Goal: Information Seeking & Learning: Learn about a topic

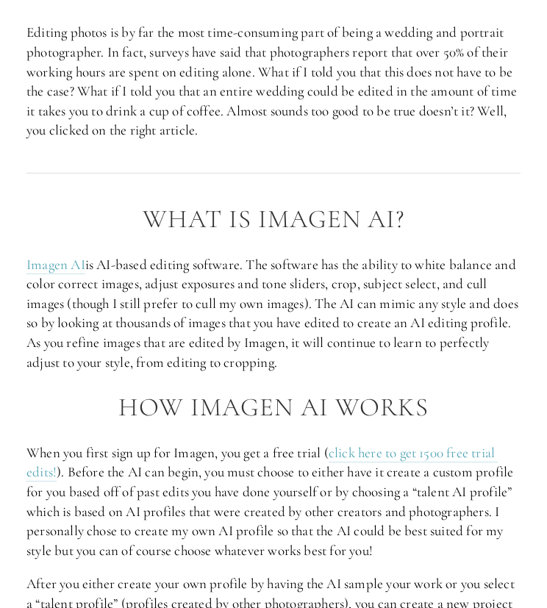
scroll to position [582, 0]
click at [41, 267] on link "Imagen AI" at bounding box center [55, 265] width 59 height 18
